Goal: Find contact information: Find contact information

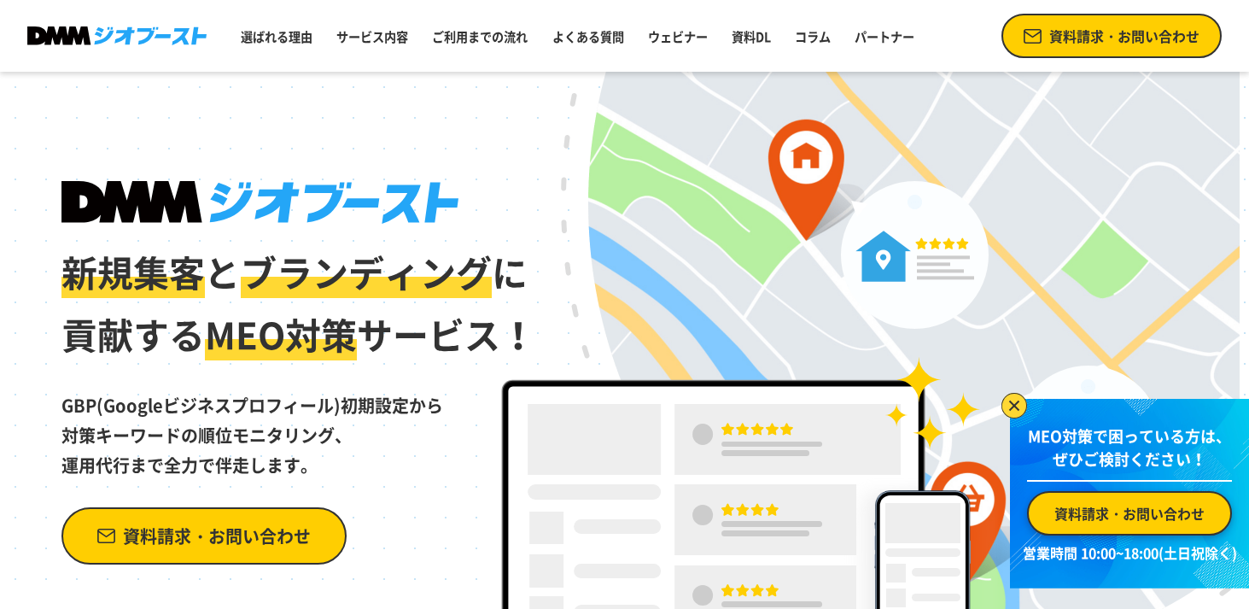
click at [1133, 47] on link "資料請求・お問い合わせ" at bounding box center [1112, 36] width 220 height 44
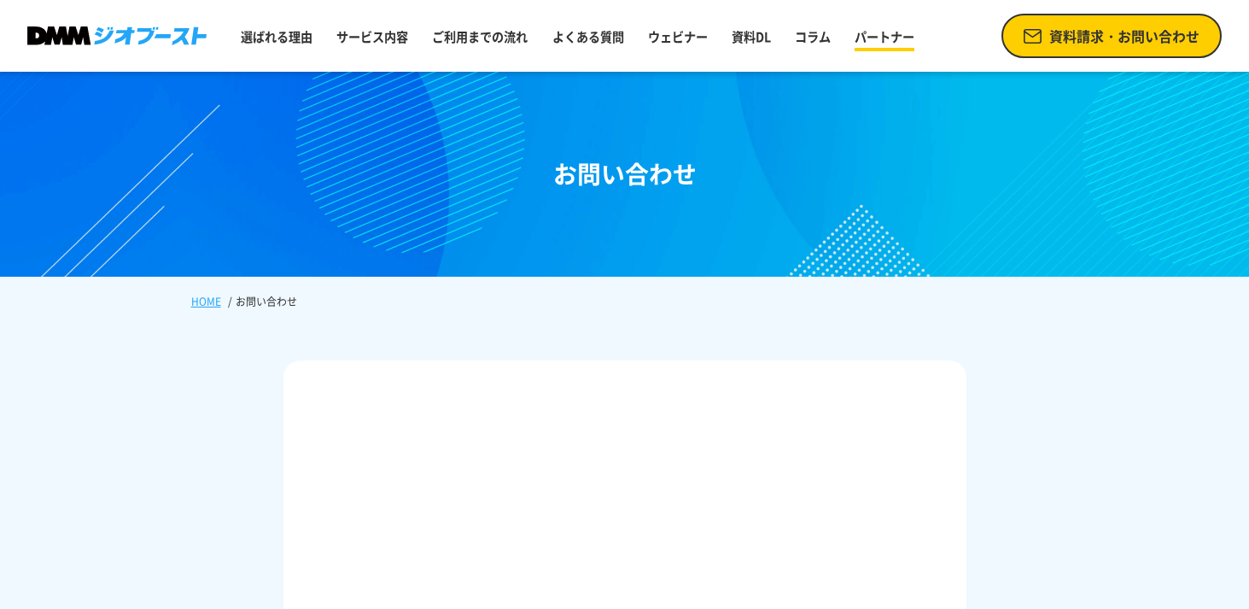
click at [899, 33] on link "パートナー" at bounding box center [884, 37] width 73 height 32
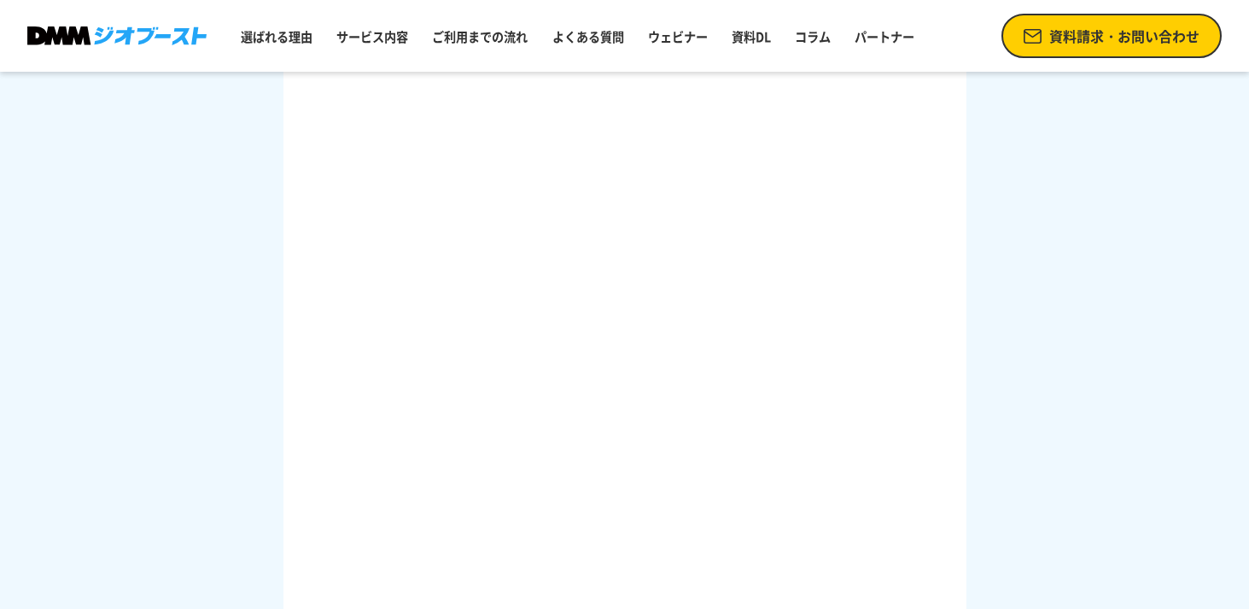
scroll to position [2211, 0]
click at [1069, 38] on span "資料請求・お問い合わせ" at bounding box center [1124, 36] width 150 height 20
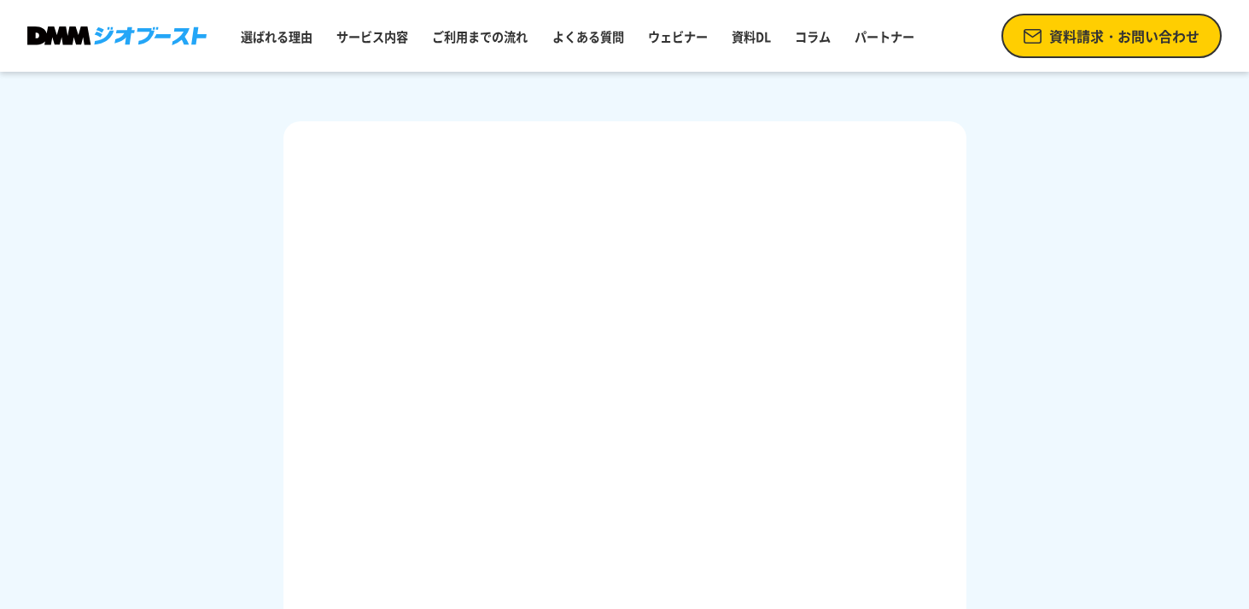
scroll to position [281, 0]
